Goal: Task Accomplishment & Management: Manage account settings

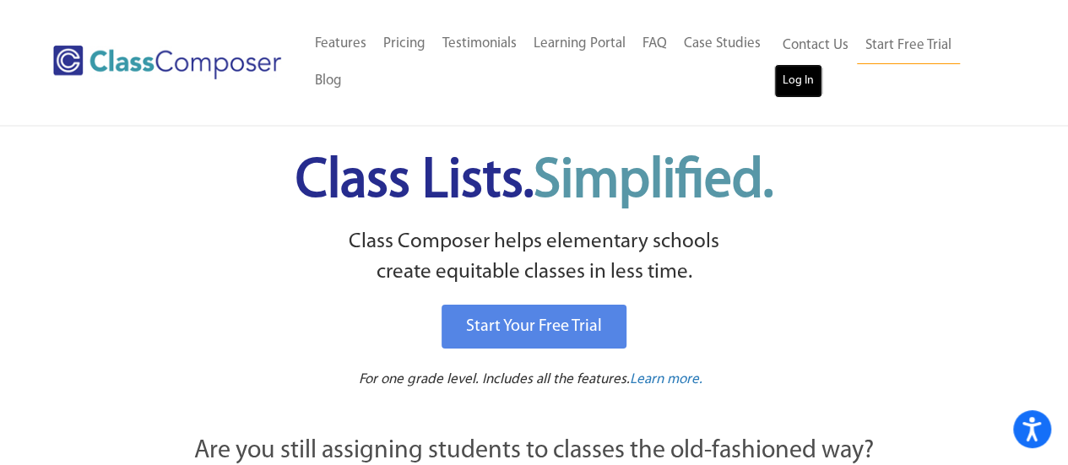
click at [808, 79] on link "Log In" at bounding box center [798, 81] width 48 height 34
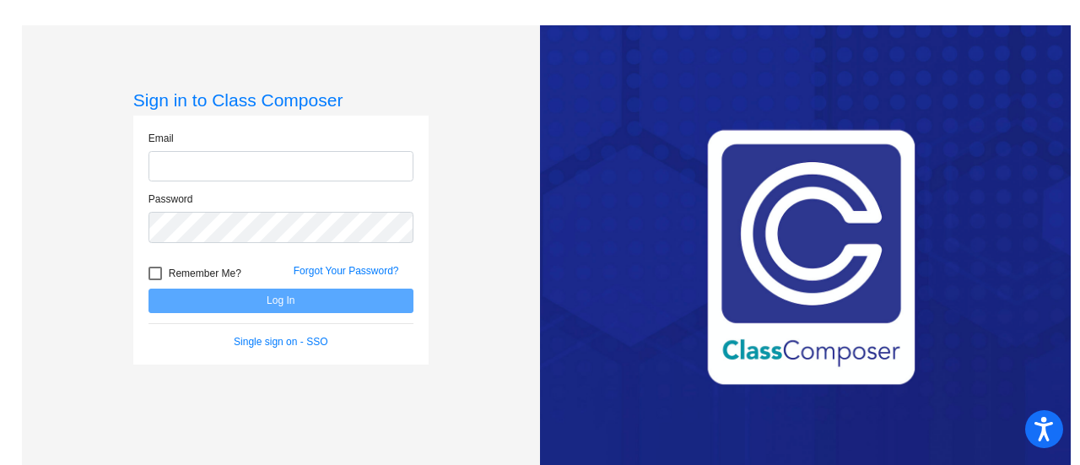
type input "[EMAIL_ADDRESS][DOMAIN_NAME]"
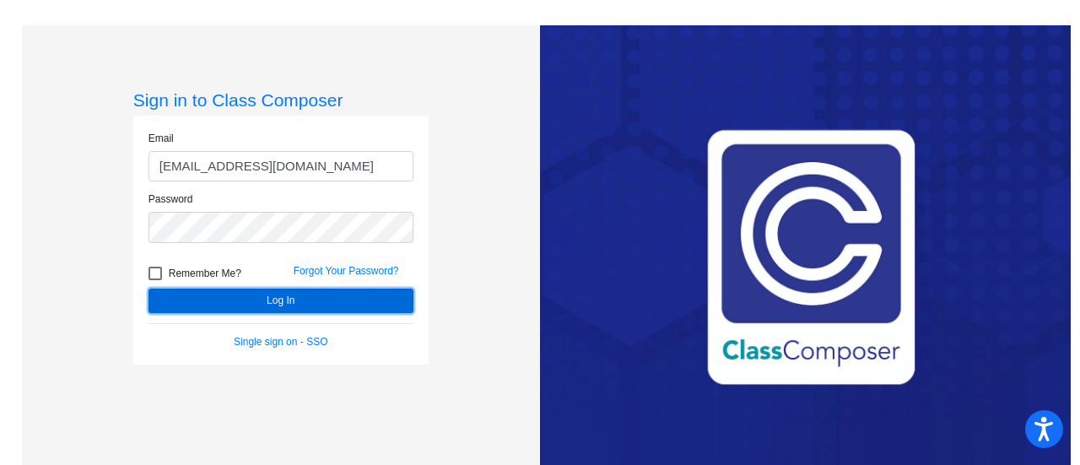
click at [260, 306] on button "Log In" at bounding box center [281, 301] width 265 height 24
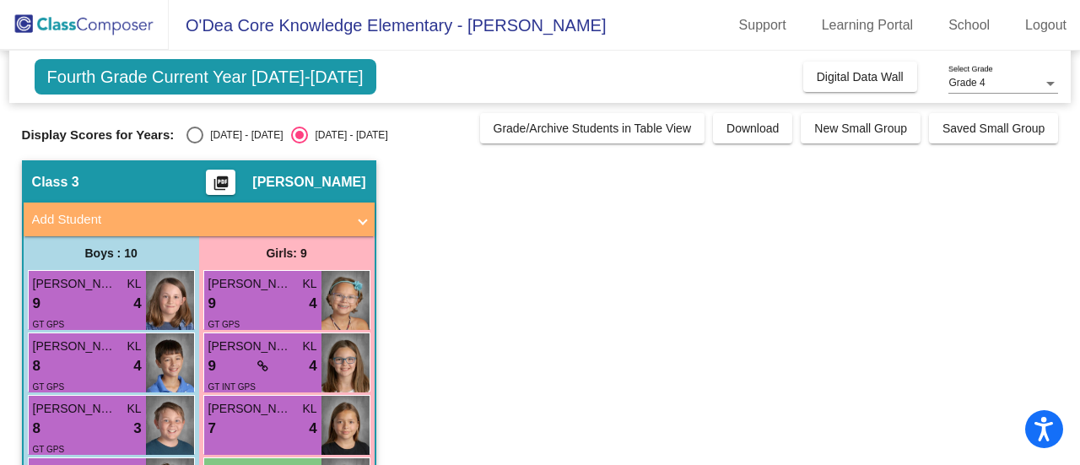
click at [982, 78] on span "Grade 4" at bounding box center [967, 83] width 36 height 12
click at [977, 84] on span "Grade 4" at bounding box center [1004, 83] width 110 height 30
